Goal: Task Accomplishment & Management: Use online tool/utility

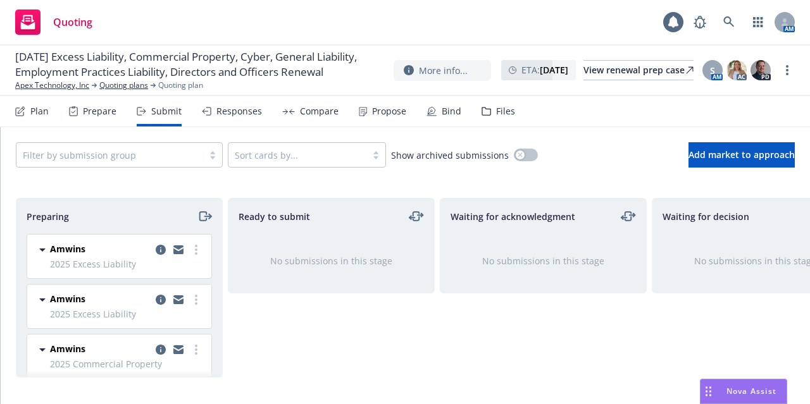
scroll to position [104, 0]
